Goal: Use online tool/utility

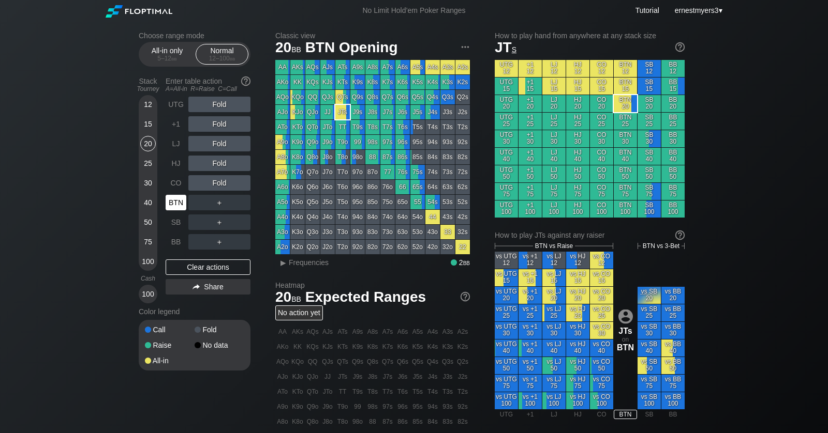
click at [172, 204] on div "BTN" at bounding box center [176, 203] width 21 height 16
click at [197, 269] on div "Clear actions" at bounding box center [208, 268] width 85 height 16
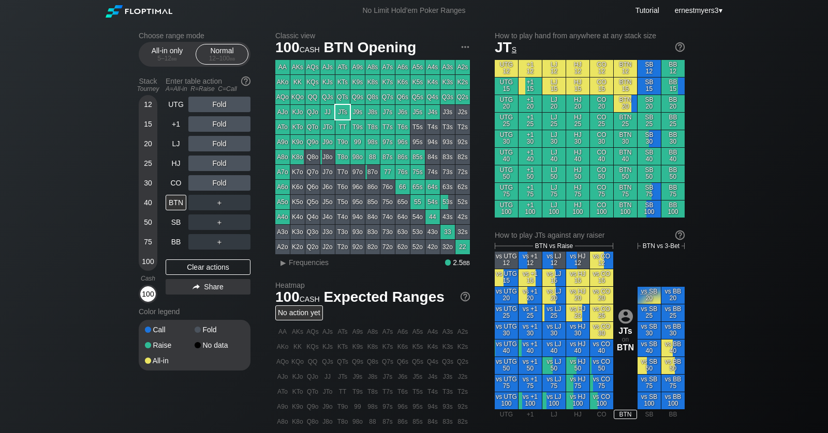
click at [142, 297] on div "100" at bounding box center [148, 295] width 16 height 16
click at [177, 197] on div "BTN" at bounding box center [176, 203] width 21 height 16
click at [175, 187] on div "CO" at bounding box center [176, 183] width 21 height 16
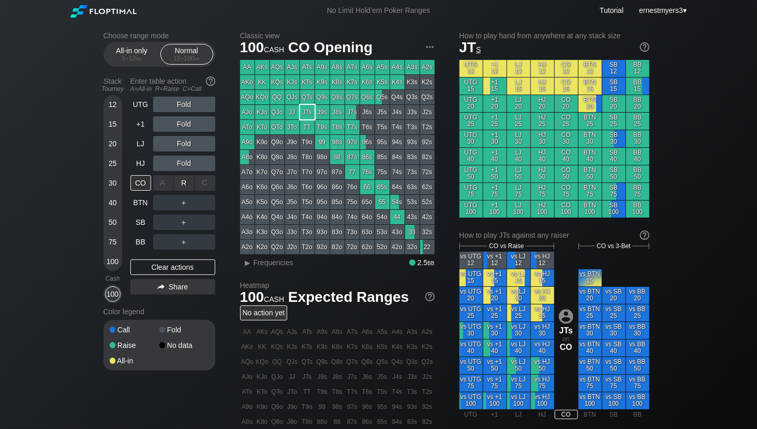
click at [180, 182] on div "R ✕" at bounding box center [184, 183] width 20 height 16
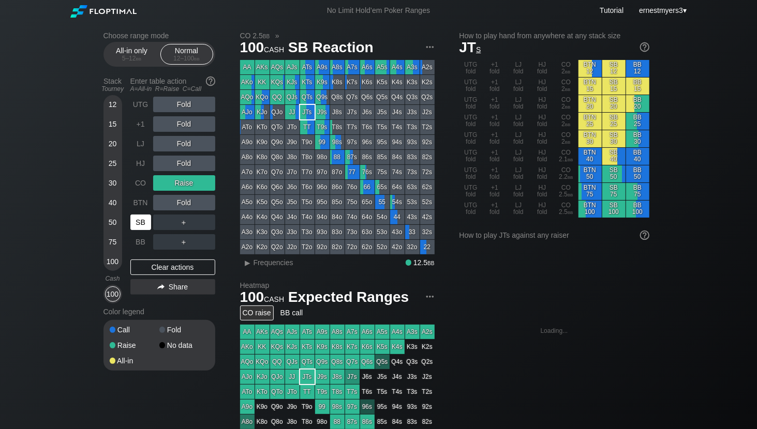
click at [139, 221] on div "SB" at bounding box center [140, 223] width 21 height 16
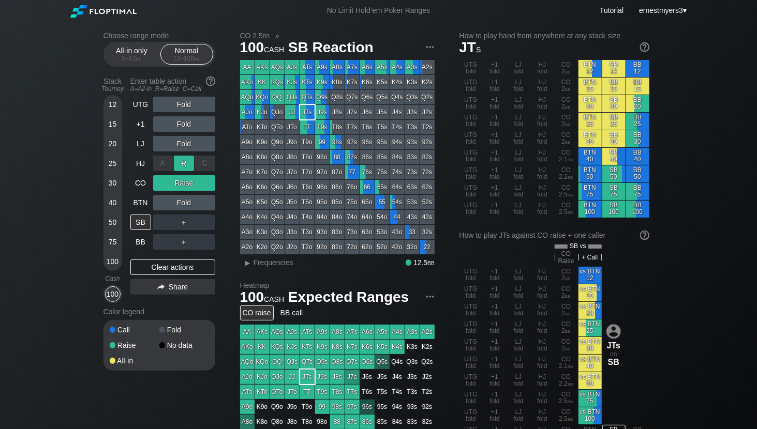
click at [178, 162] on div "R ✕" at bounding box center [184, 164] width 20 height 16
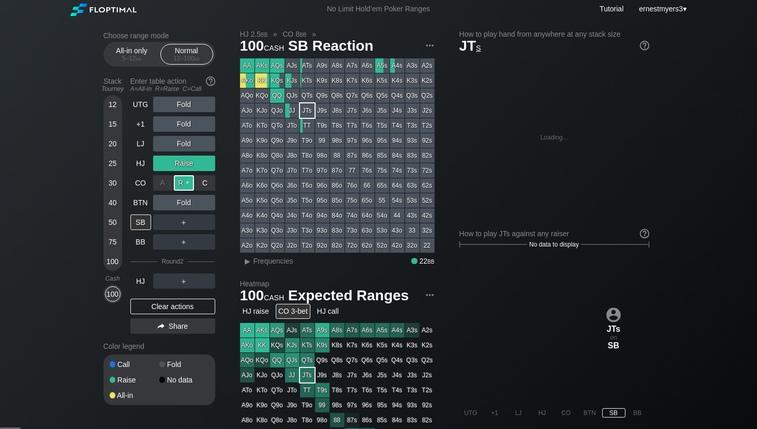
click at [191, 180] on div "R ✕" at bounding box center [184, 183] width 20 height 16
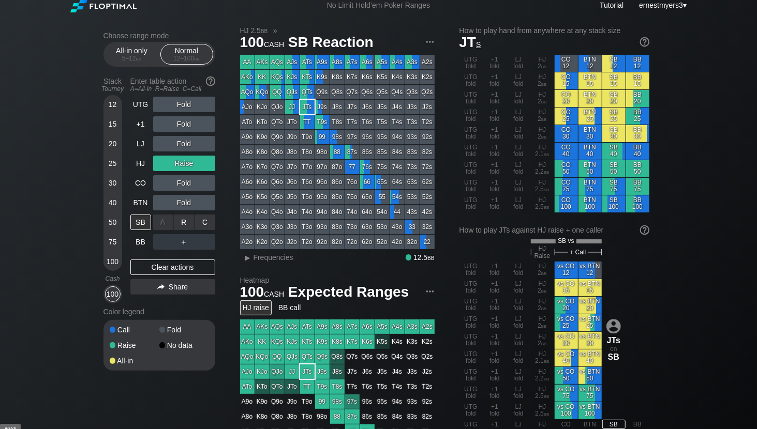
click at [209, 218] on div "C ✕" at bounding box center [205, 223] width 20 height 16
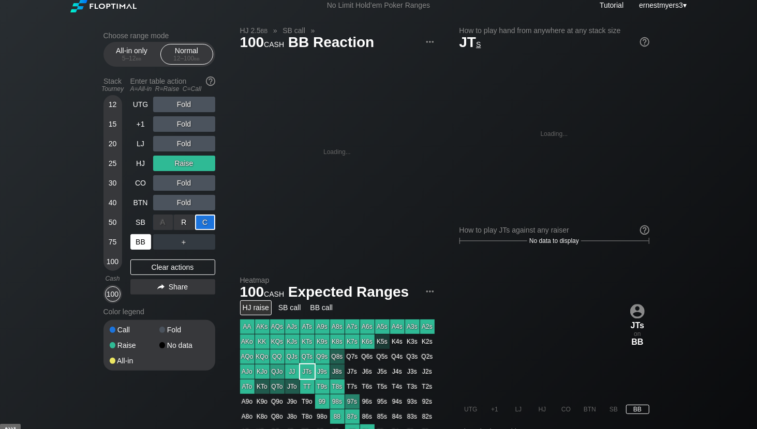
scroll to position [8, 0]
